Goal: Information Seeking & Learning: Learn about a topic

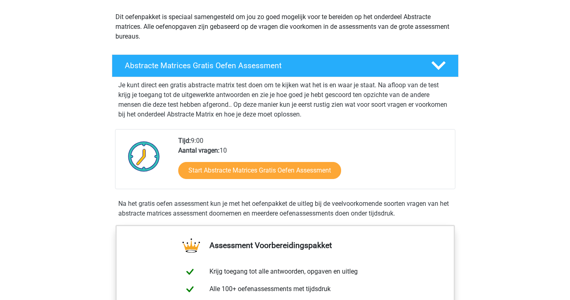
scroll to position [91, 0]
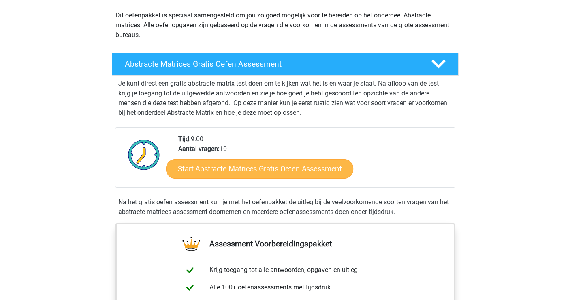
click at [244, 168] on link "Start Abstracte Matrices Gratis Oefen Assessment" at bounding box center [259, 168] width 187 height 19
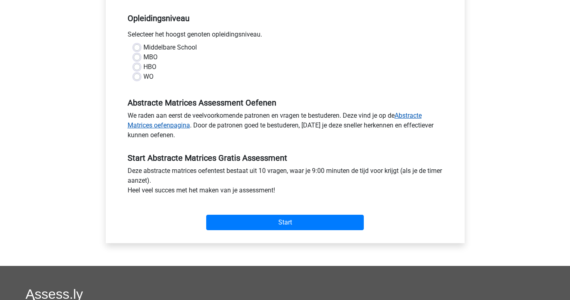
scroll to position [165, 0]
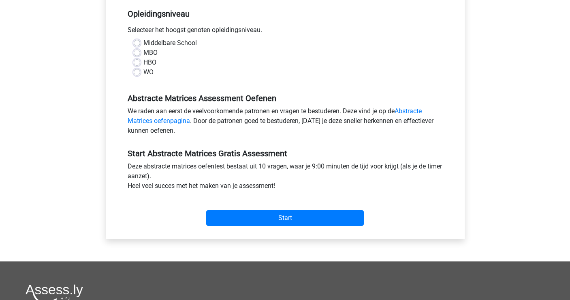
click at [144, 72] on label "WO" at bounding box center [149, 72] width 10 height 10
click at [137, 72] on input "WO" at bounding box center [137, 71] width 6 height 8
radio input "true"
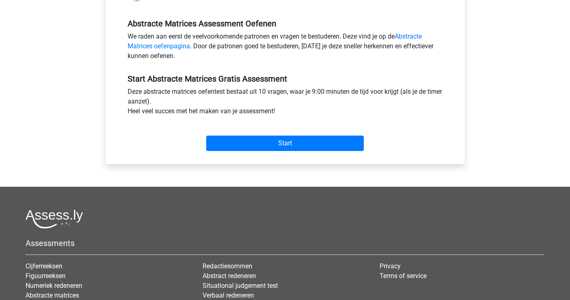
scroll to position [249, 0]
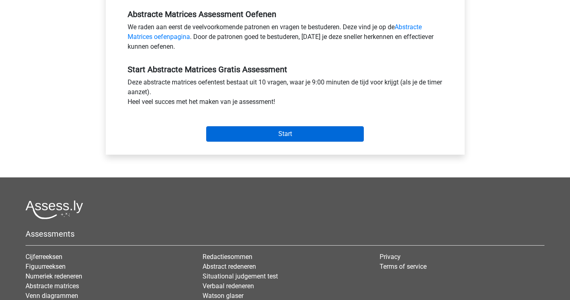
click at [269, 135] on input "Start" at bounding box center [285, 133] width 158 height 15
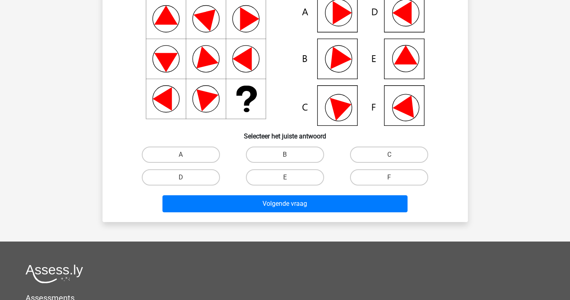
scroll to position [92, 0]
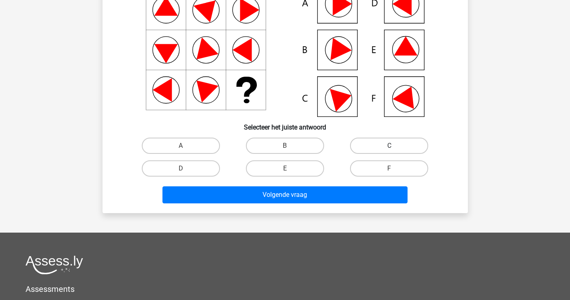
click at [387, 150] on label "C" at bounding box center [389, 145] width 78 height 16
click at [390, 150] on input "C" at bounding box center [392, 148] width 5 height 5
radio input "true"
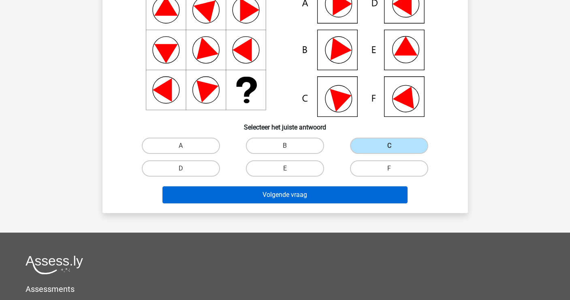
click at [317, 196] on button "Volgende vraag" at bounding box center [285, 194] width 245 height 17
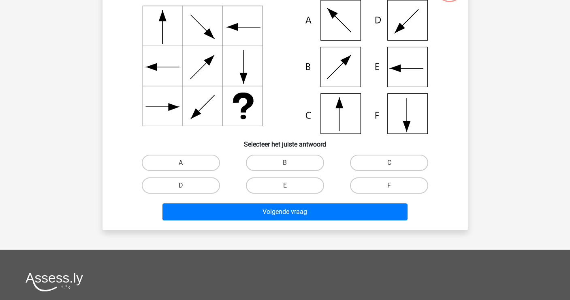
scroll to position [77, 0]
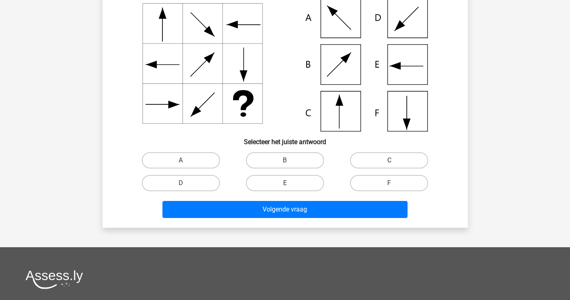
click at [385, 159] on label "C" at bounding box center [389, 160] width 78 height 16
click at [390, 160] on input "C" at bounding box center [392, 162] width 5 height 5
radio input "true"
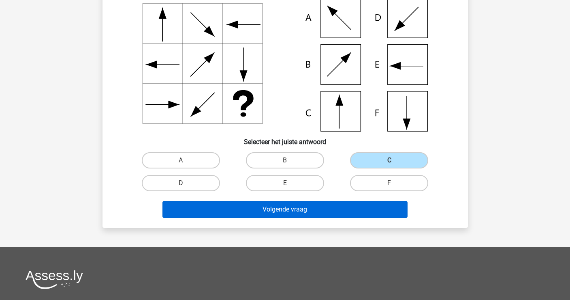
click at [321, 214] on button "Volgende vraag" at bounding box center [285, 209] width 245 height 17
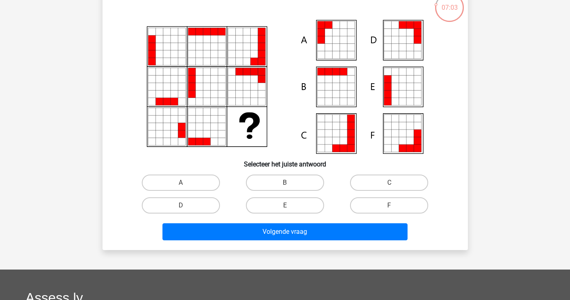
scroll to position [60, 0]
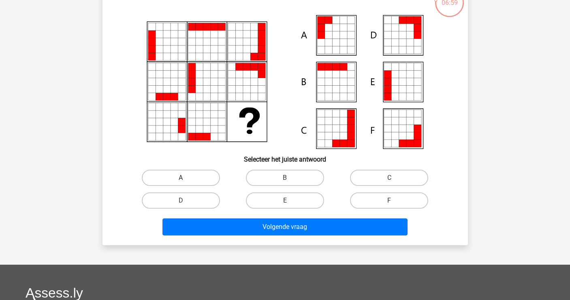
click at [196, 179] on label "A" at bounding box center [181, 177] width 78 height 16
click at [186, 179] on input "A" at bounding box center [183, 180] width 5 height 5
radio input "true"
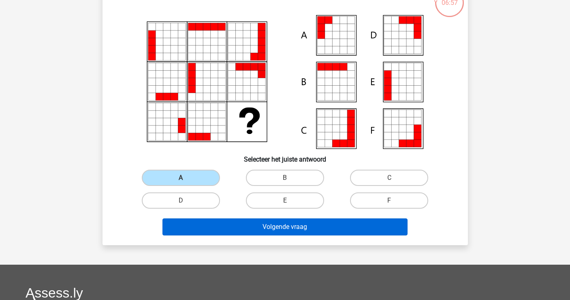
click at [292, 227] on button "Volgende vraag" at bounding box center [285, 226] width 245 height 17
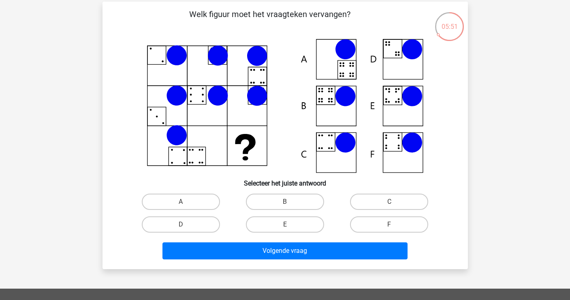
scroll to position [36, 0]
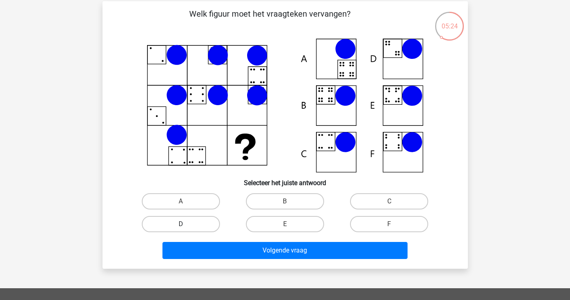
click at [195, 228] on label "D" at bounding box center [181, 224] width 78 height 16
click at [186, 228] on input "D" at bounding box center [183, 226] width 5 height 5
radio input "true"
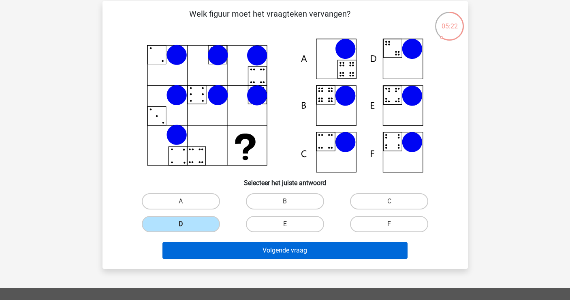
click at [275, 251] on button "Volgende vraag" at bounding box center [285, 250] width 245 height 17
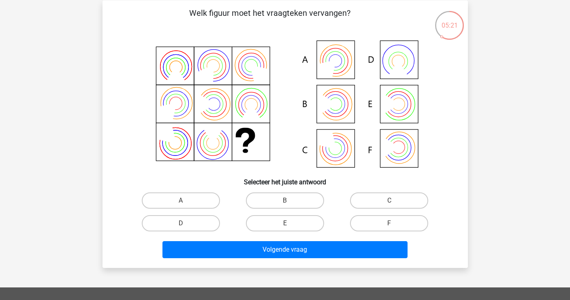
scroll to position [34, 0]
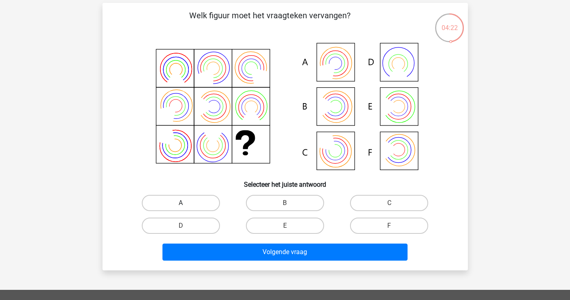
click at [201, 201] on label "A" at bounding box center [181, 203] width 78 height 16
click at [186, 203] on input "A" at bounding box center [183, 205] width 5 height 5
radio input "true"
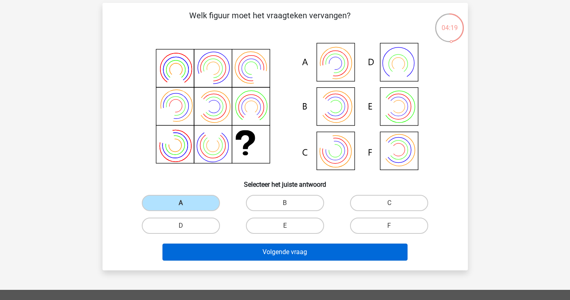
click at [293, 255] on button "Volgende vraag" at bounding box center [285, 251] width 245 height 17
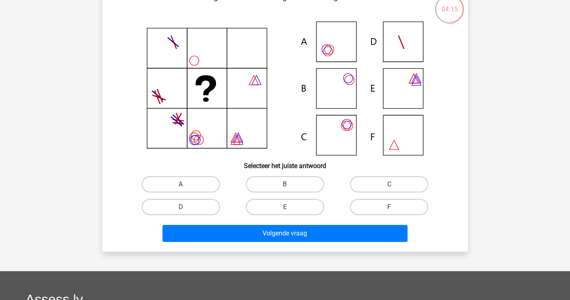
scroll to position [54, 0]
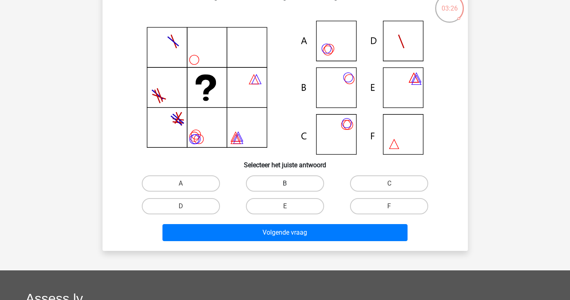
click at [284, 182] on label "B" at bounding box center [285, 183] width 78 height 16
click at [285, 183] on input "B" at bounding box center [287, 185] width 5 height 5
radio input "true"
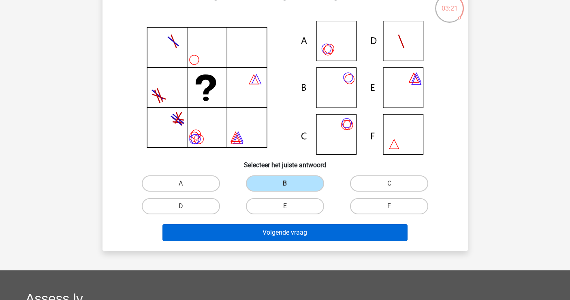
click at [299, 229] on button "Volgende vraag" at bounding box center [285, 232] width 245 height 17
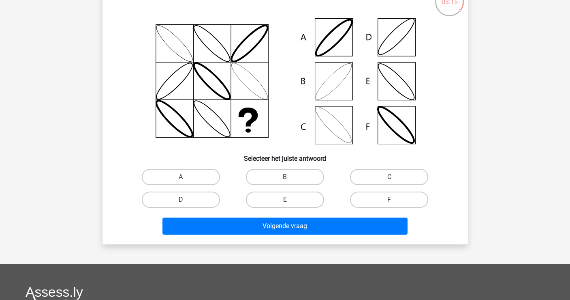
scroll to position [63, 0]
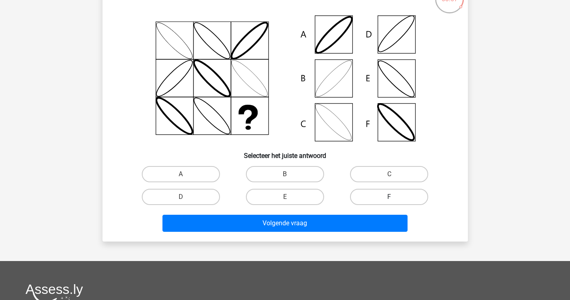
click at [383, 195] on label "F" at bounding box center [389, 197] width 78 height 16
click at [390, 197] on input "F" at bounding box center [392, 199] width 5 height 5
radio input "true"
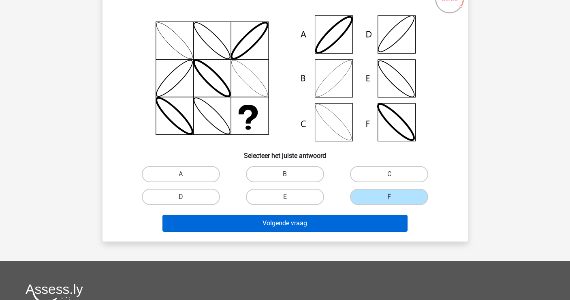
click at [292, 220] on button "Volgende vraag" at bounding box center [285, 222] width 245 height 17
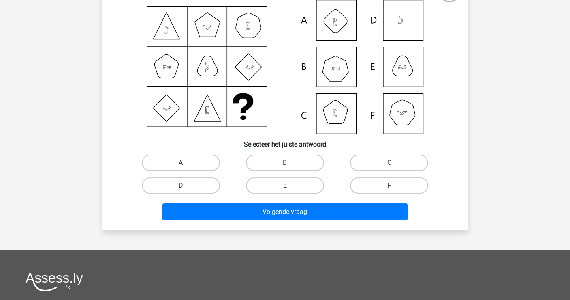
scroll to position [75, 0]
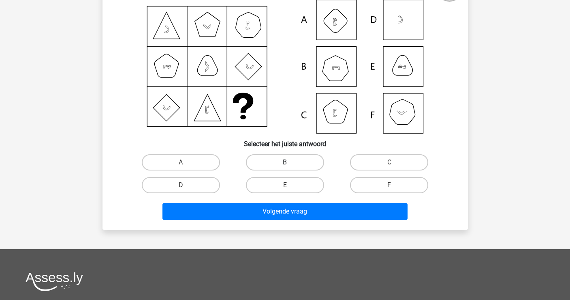
click at [294, 161] on label "B" at bounding box center [285, 162] width 78 height 16
click at [290, 162] on input "B" at bounding box center [287, 164] width 5 height 5
radio input "true"
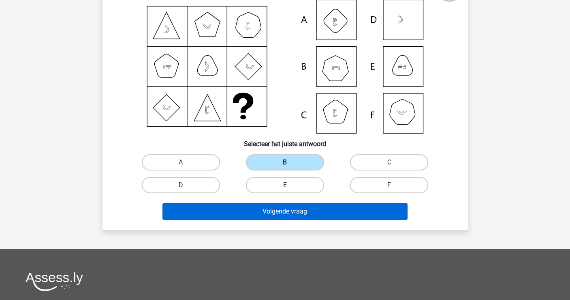
click at [302, 215] on button "Volgende vraag" at bounding box center [285, 211] width 245 height 17
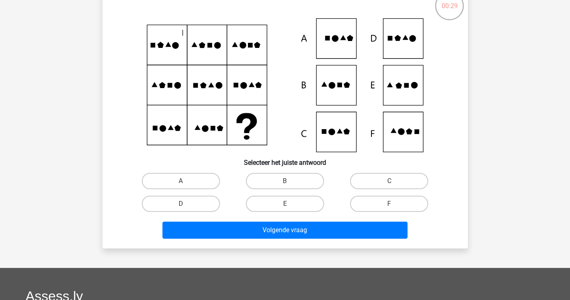
scroll to position [55, 0]
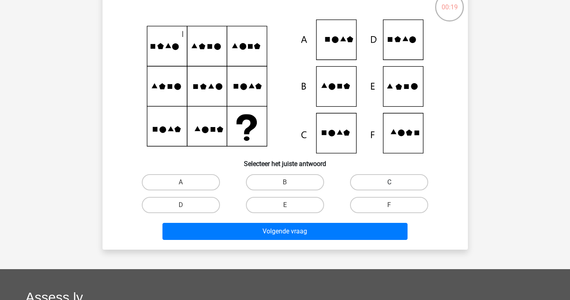
click at [379, 183] on label "C" at bounding box center [389, 182] width 78 height 16
click at [390, 183] on input "C" at bounding box center [392, 184] width 5 height 5
radio input "true"
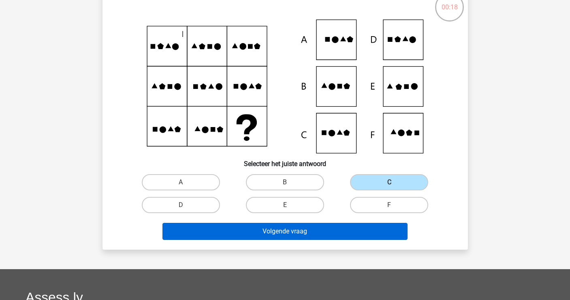
click at [353, 232] on button "Volgende vraag" at bounding box center [285, 231] width 245 height 17
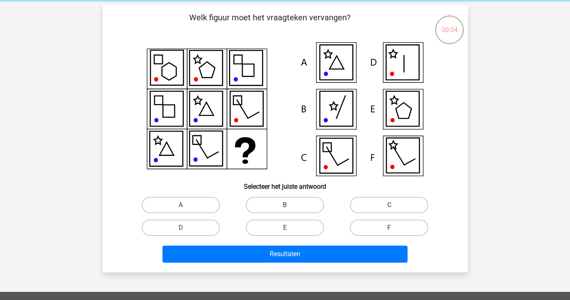
scroll to position [11, 0]
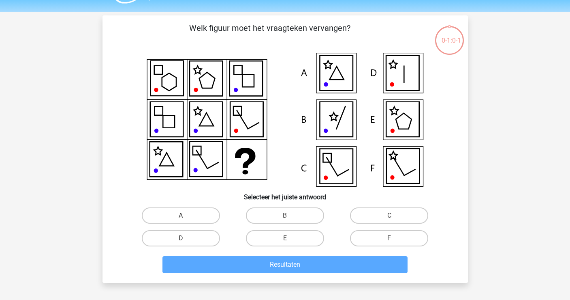
scroll to position [13, 0]
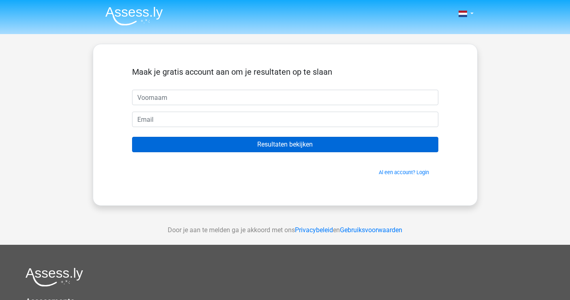
click at [281, 144] on input "Resultaten bekijken" at bounding box center [285, 144] width 306 height 15
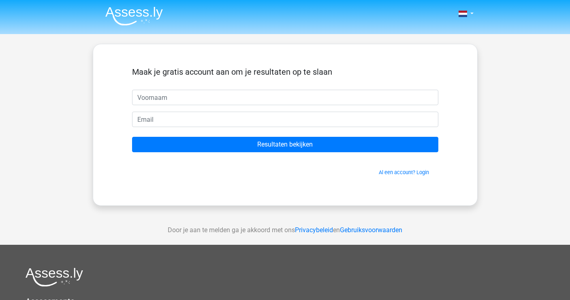
click at [256, 154] on form "Maak je gratis account aan om je resultaten op te slaan Resultaten bekijken Al …" at bounding box center [285, 121] width 306 height 109
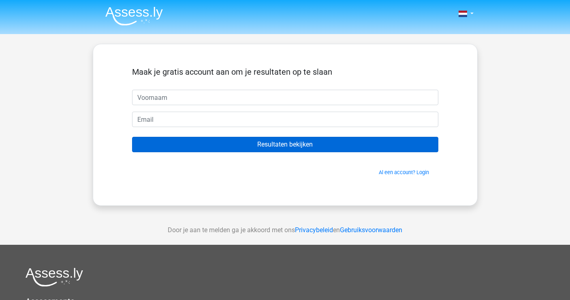
click at [260, 147] on input "Resultaten bekijken" at bounding box center [285, 144] width 306 height 15
click at [270, 145] on input "Resultaten bekijken" at bounding box center [285, 144] width 306 height 15
